Goal: Complete application form

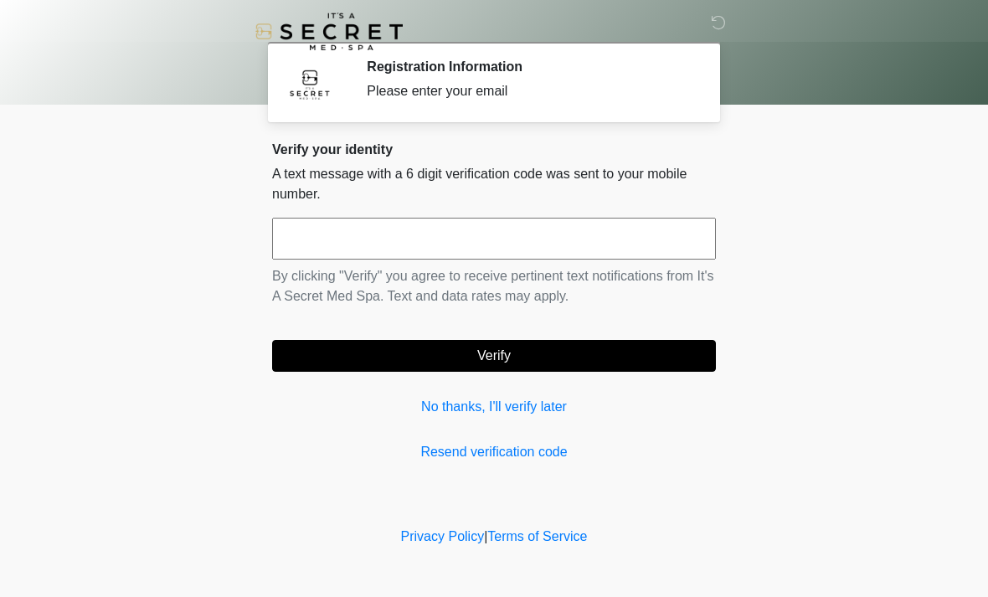
click at [607, 243] on input "text" at bounding box center [494, 239] width 444 height 42
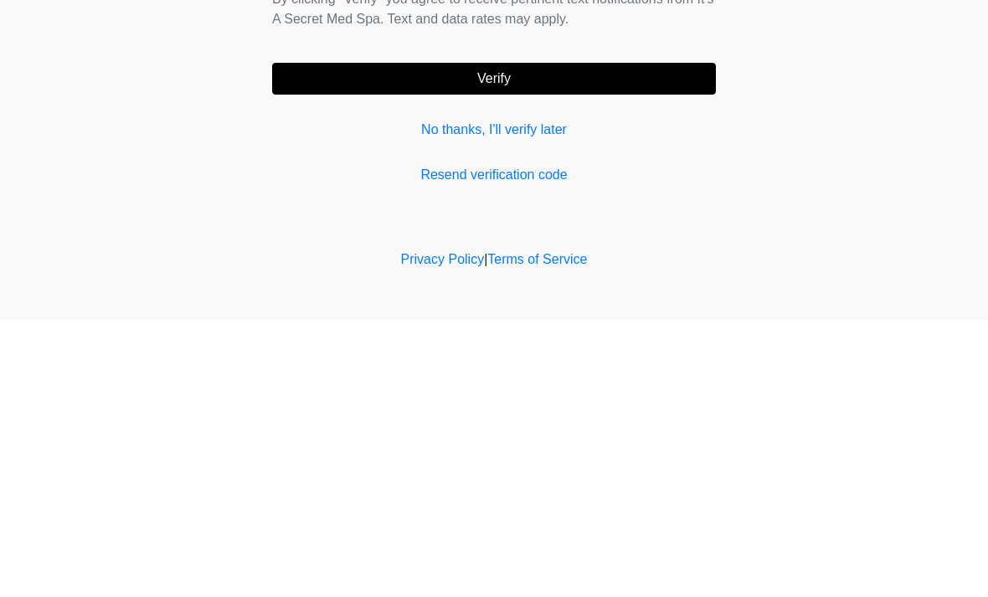
click at [530, 442] on link "Resend verification code" at bounding box center [494, 452] width 444 height 20
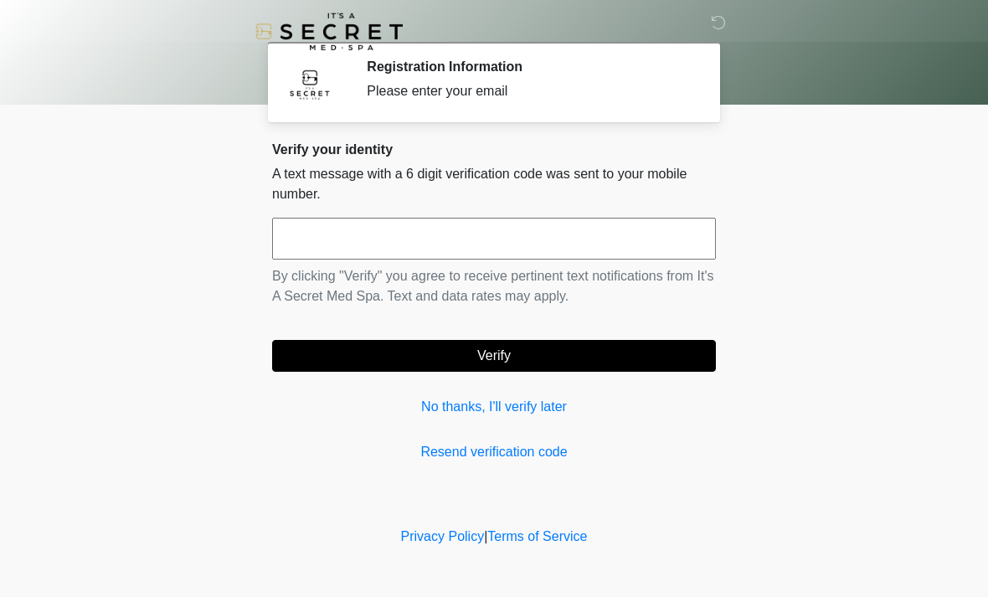
click at [510, 403] on link "No thanks, I'll verify later" at bounding box center [494, 407] width 444 height 20
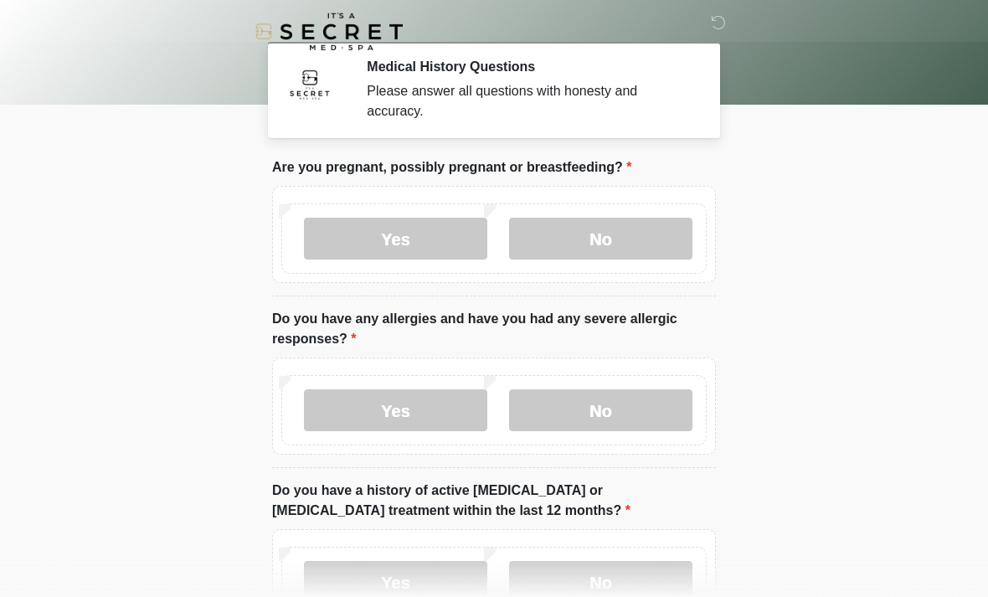
click at [631, 239] on label "No" at bounding box center [600, 239] width 183 height 42
click at [585, 409] on label "No" at bounding box center [600, 410] width 183 height 42
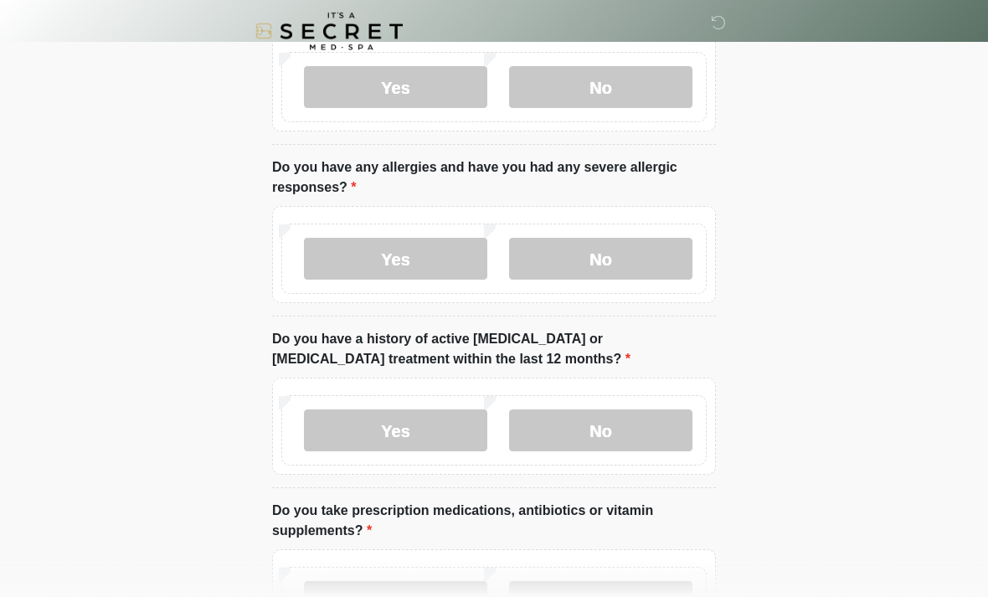
scroll to position [152, 0]
click at [549, 443] on label "No" at bounding box center [600, 430] width 183 height 42
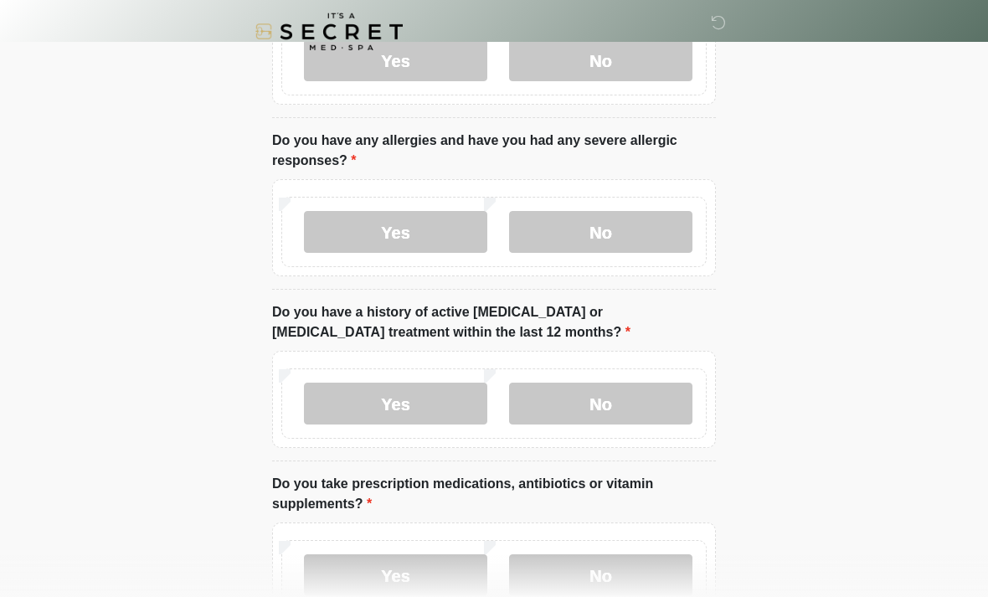
scroll to position [190, 0]
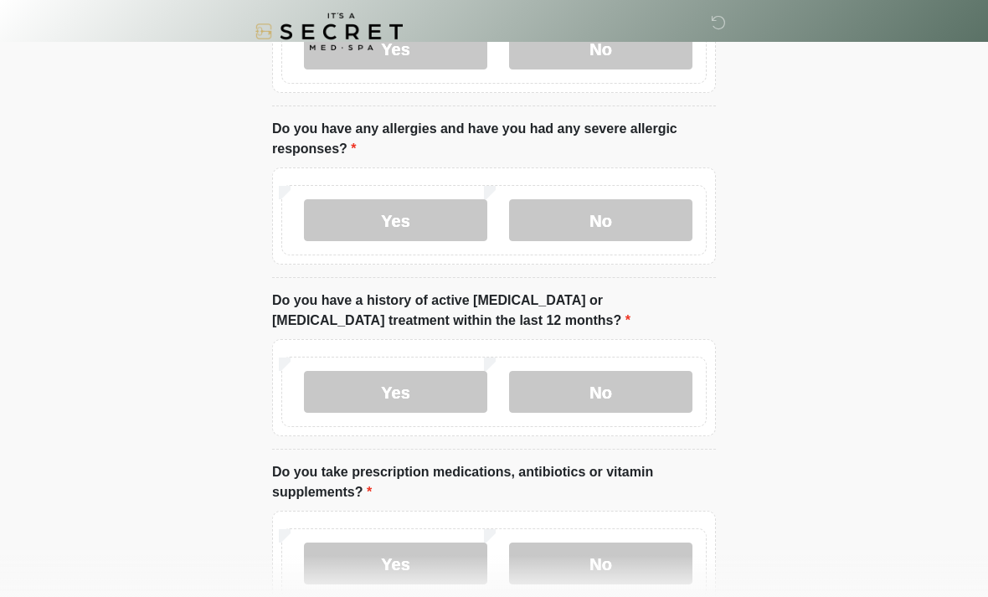
click at [442, 557] on label "Yes" at bounding box center [395, 563] width 183 height 42
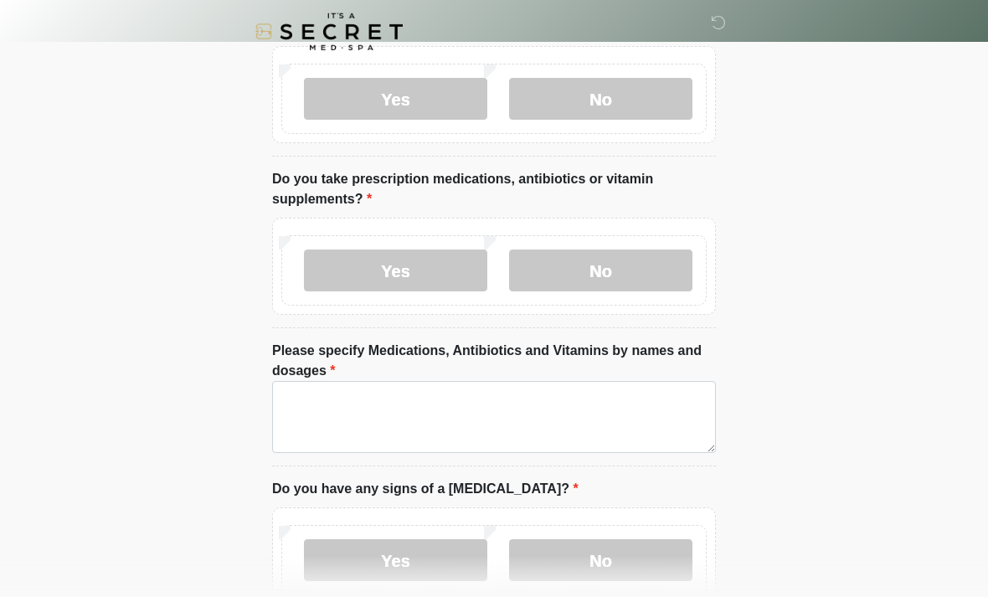
scroll to position [514, 0]
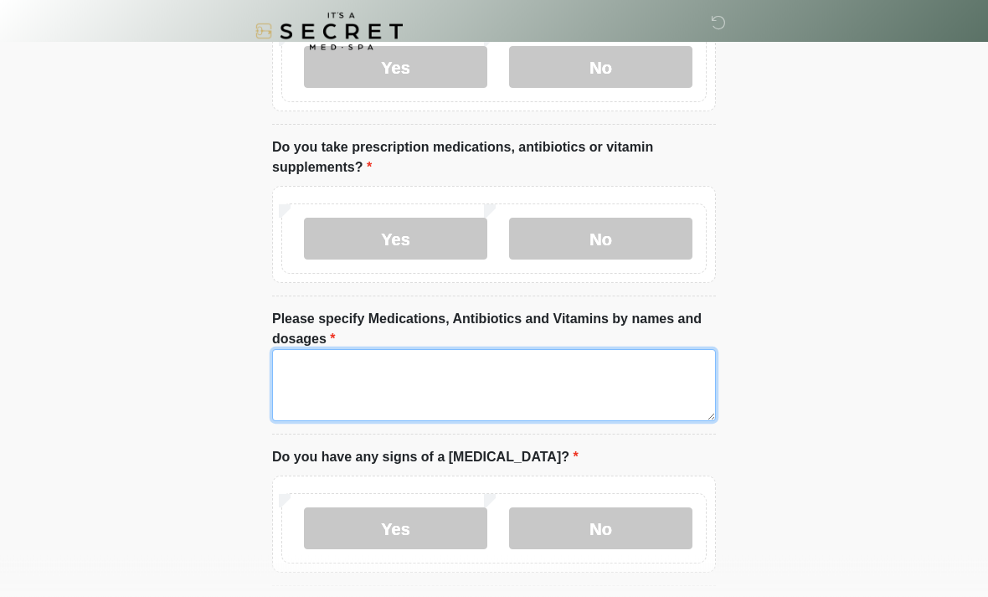
click at [628, 378] on textarea "Please specify Medications, Antibiotics and Vitamins by names and dosages" at bounding box center [494, 386] width 444 height 72
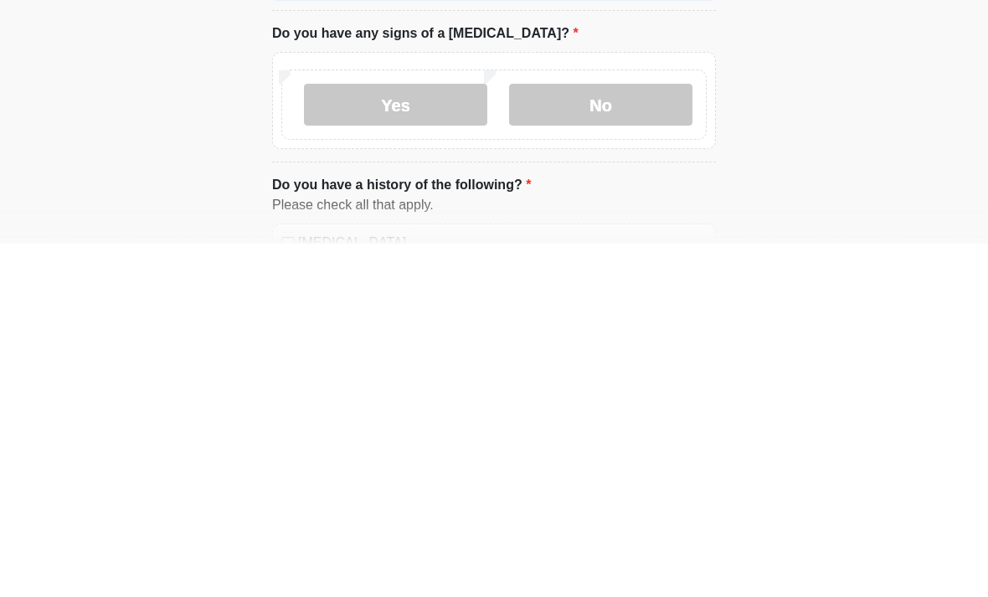
type textarea "*******"
click at [646, 437] on label "No" at bounding box center [600, 458] width 183 height 42
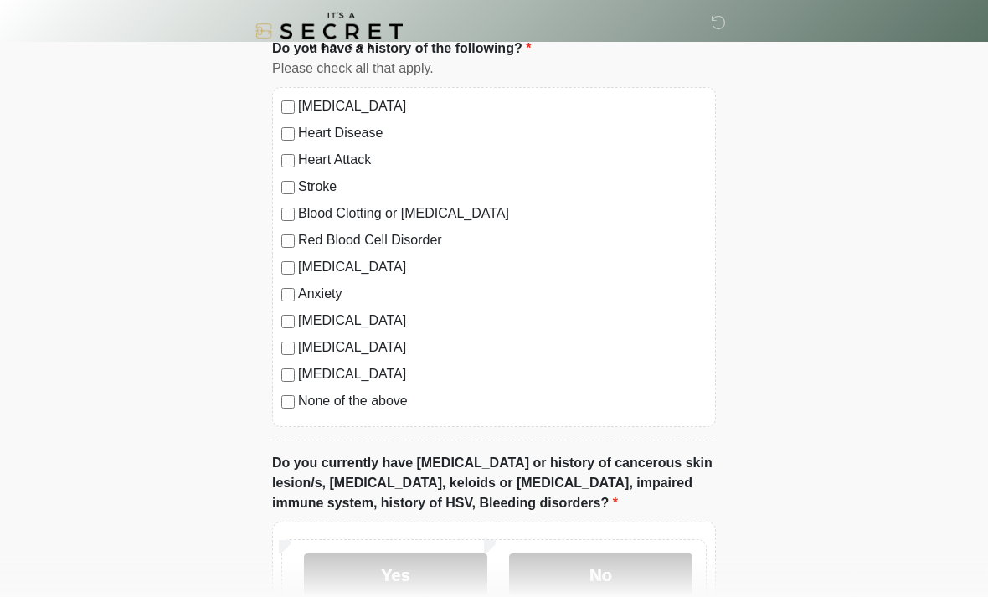
scroll to position [1091, 0]
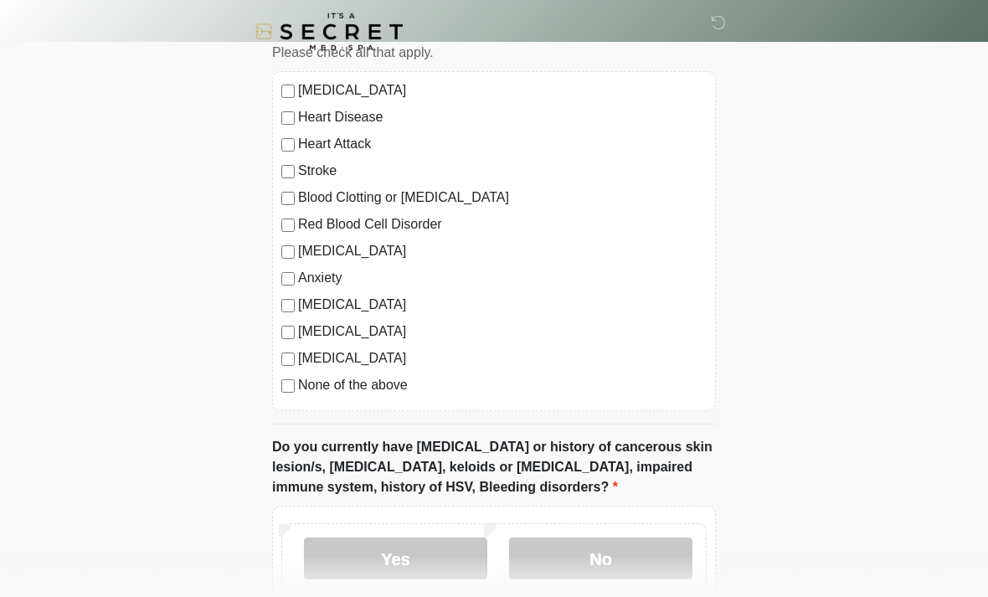
click at [617, 569] on label "No" at bounding box center [600, 558] width 183 height 42
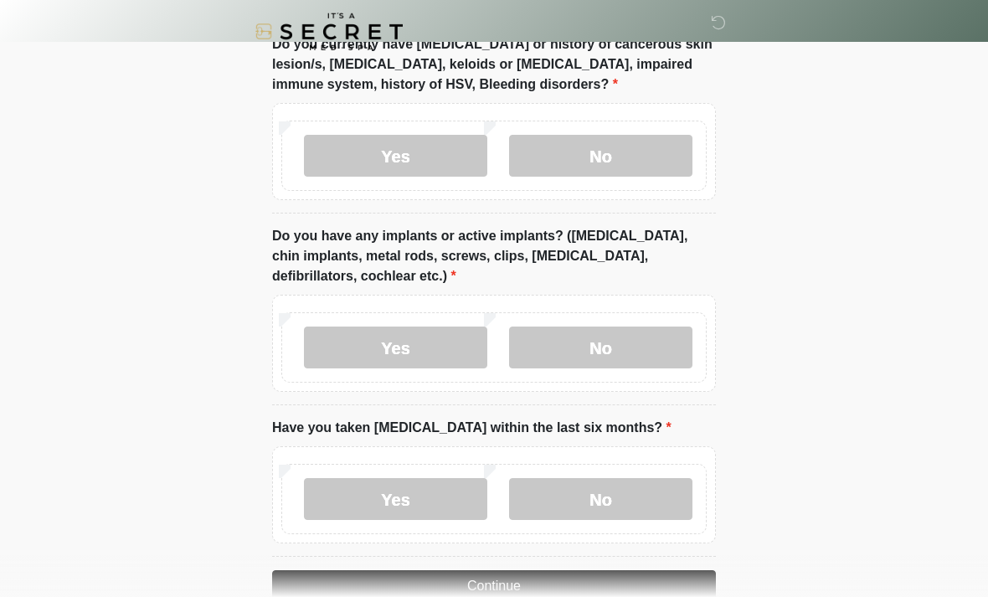
scroll to position [1531, 0]
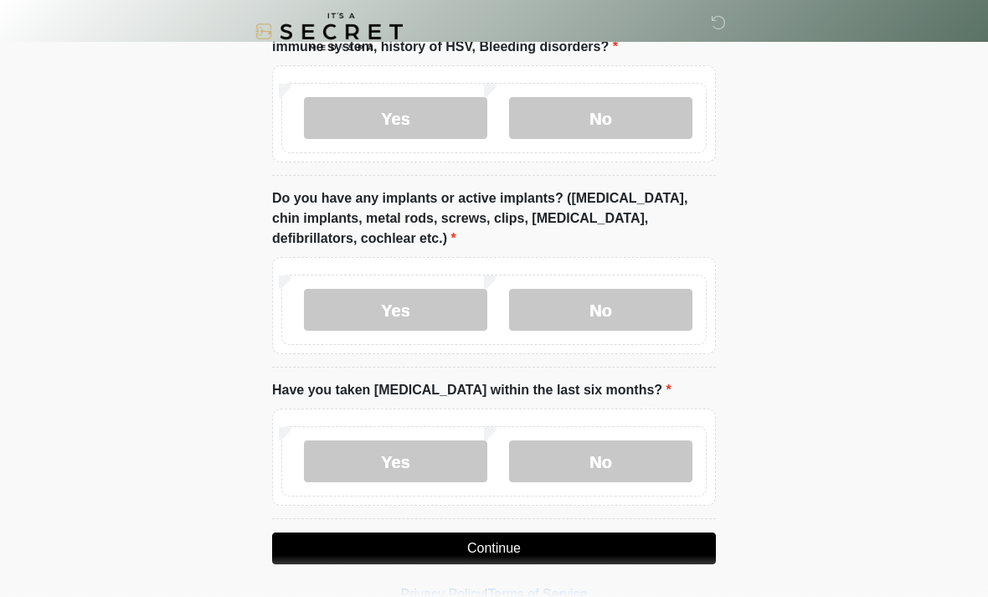
click at [642, 299] on label "No" at bounding box center [600, 310] width 183 height 42
click at [611, 455] on label "No" at bounding box center [600, 461] width 183 height 42
click at [545, 547] on button "Continue" at bounding box center [494, 548] width 444 height 32
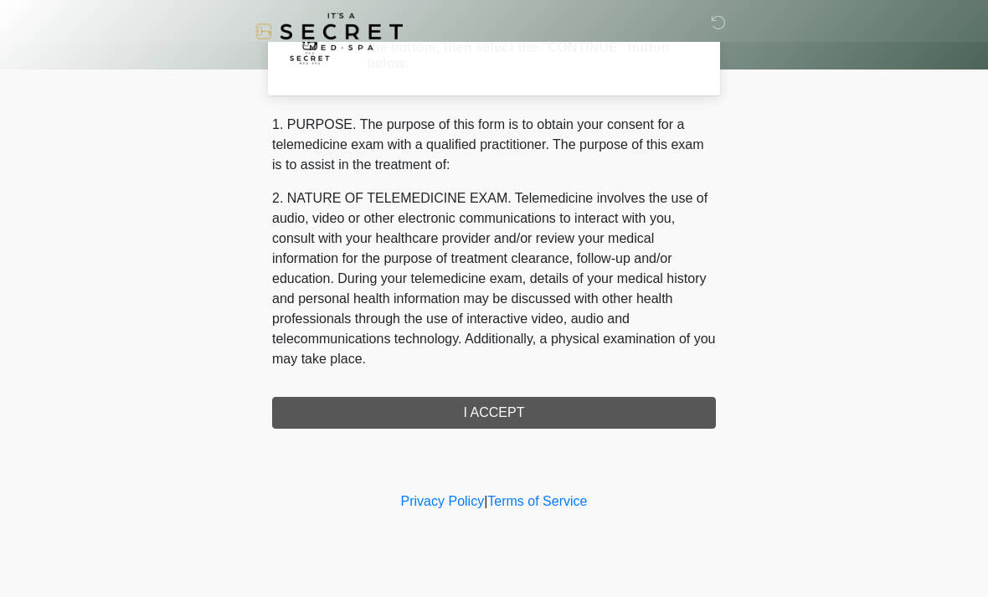
scroll to position [0, 0]
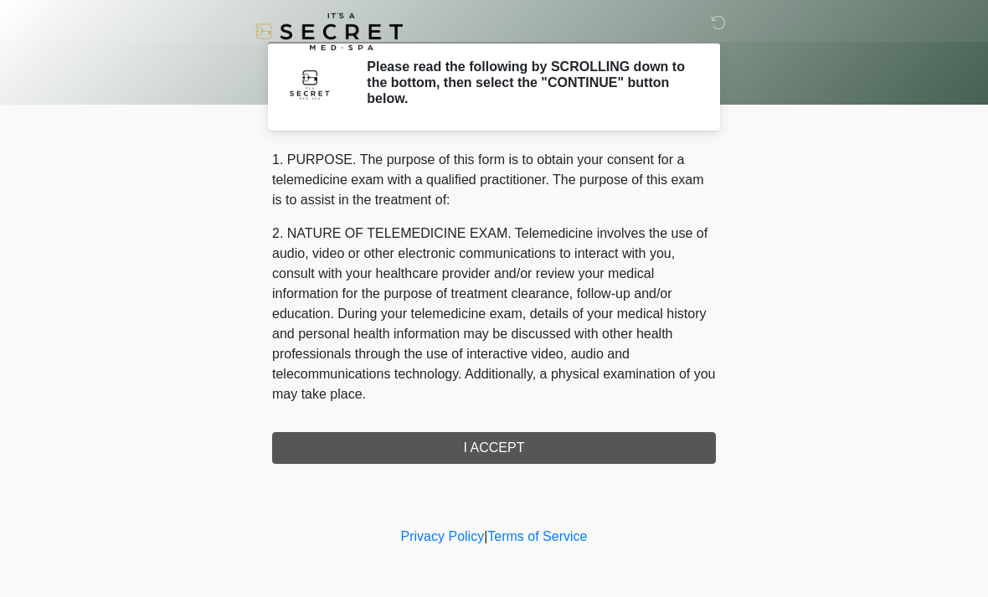
click at [547, 444] on div "1. PURPOSE. The purpose of this form is to obtain your consent for a telemedici…" at bounding box center [494, 307] width 444 height 314
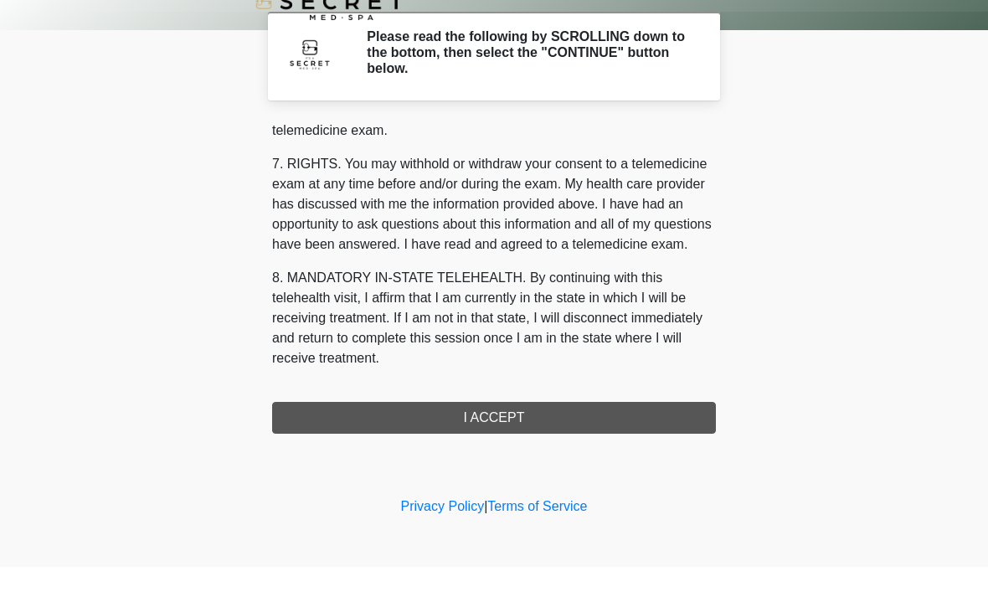
scroll to position [709, 0]
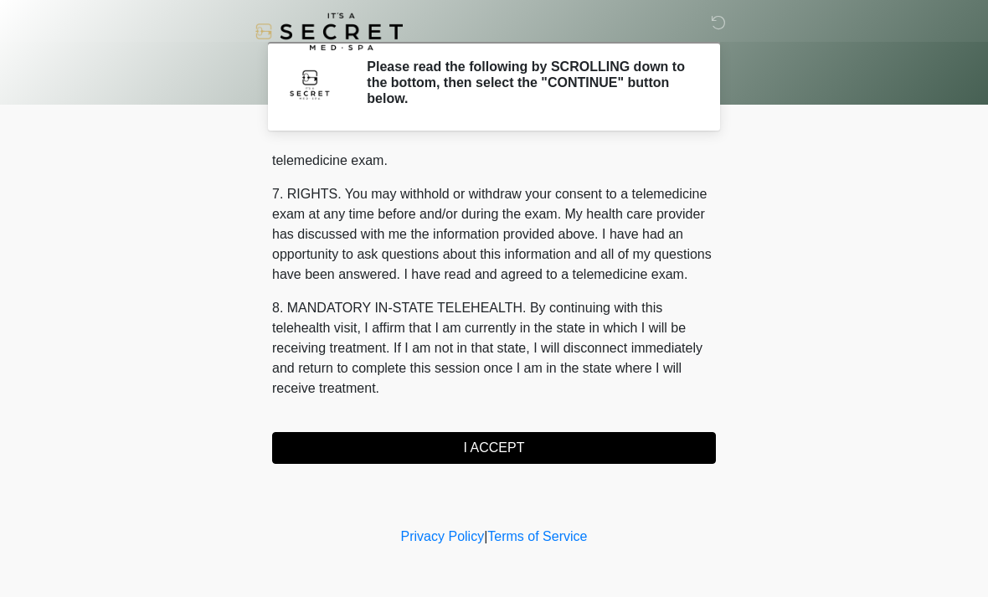
click at [528, 443] on button "I ACCEPT" at bounding box center [494, 448] width 444 height 32
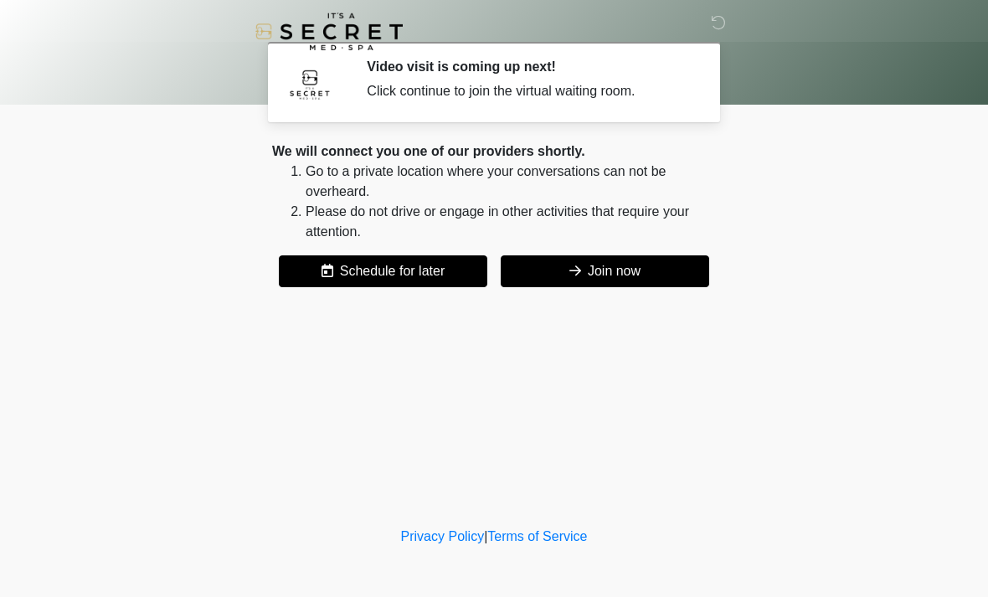
click at [649, 276] on button "Join now" at bounding box center [605, 271] width 208 height 32
